Goal: Navigation & Orientation: Find specific page/section

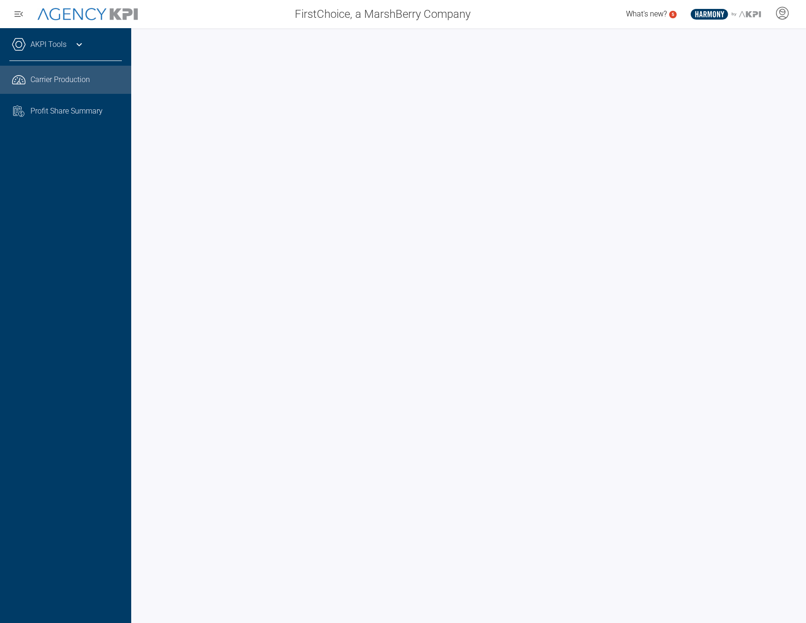
click at [29, 53] on div "AKPI Tools" at bounding box center [65, 49] width 113 height 23
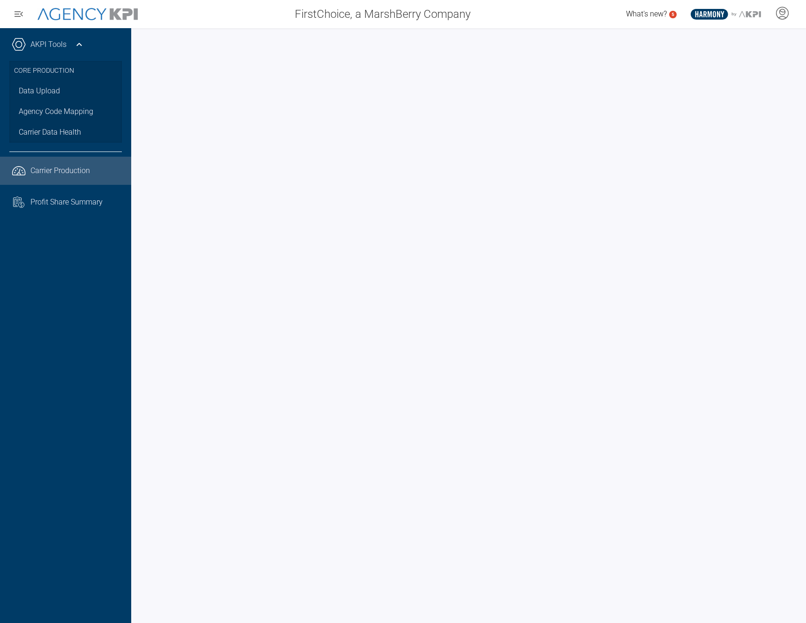
click at [33, 46] on link "AKPI Tools" at bounding box center [48, 44] width 36 height 11
